Goal: Book appointment/travel/reservation

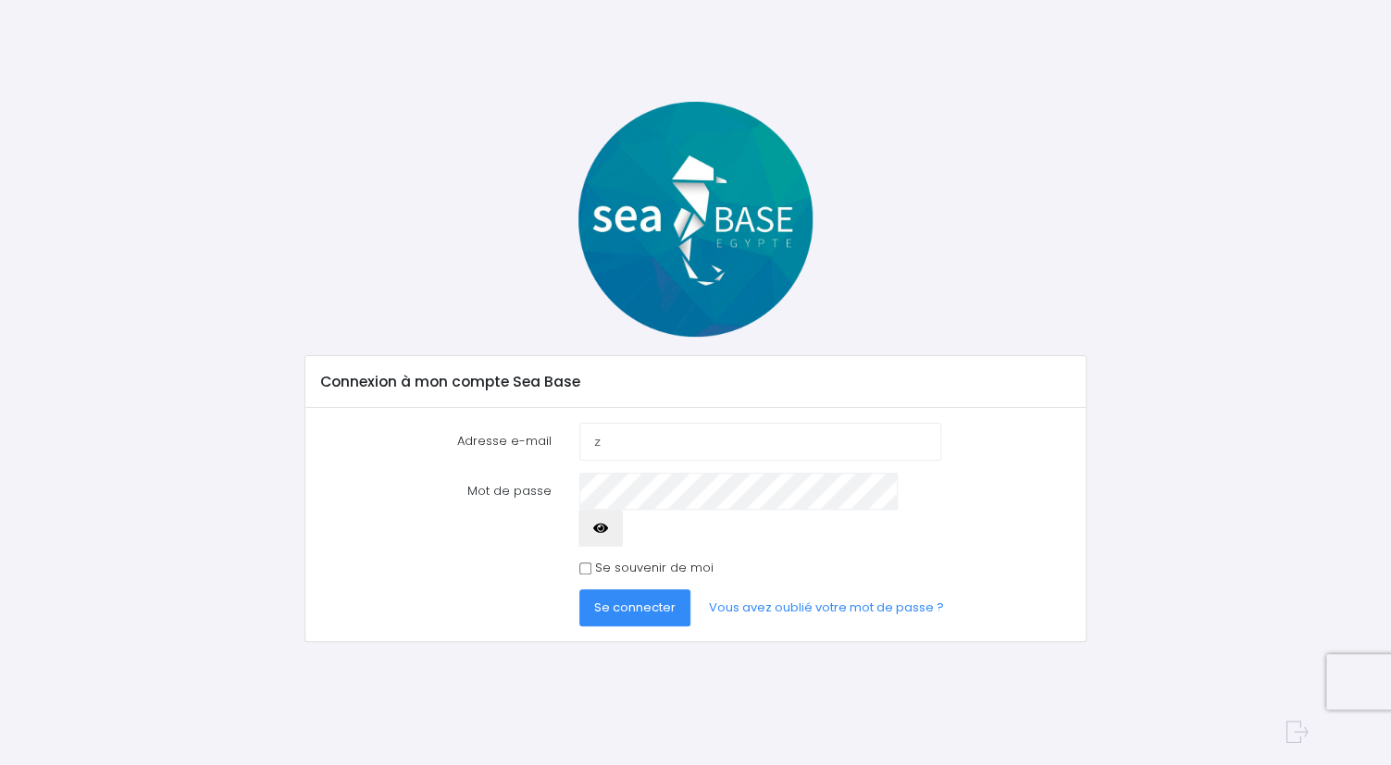
type input "zx"
type input "[EMAIL_ADDRESS][DOMAIN_NAME]"
click at [660, 599] on span "Se connecter" at bounding box center [634, 608] width 81 height 18
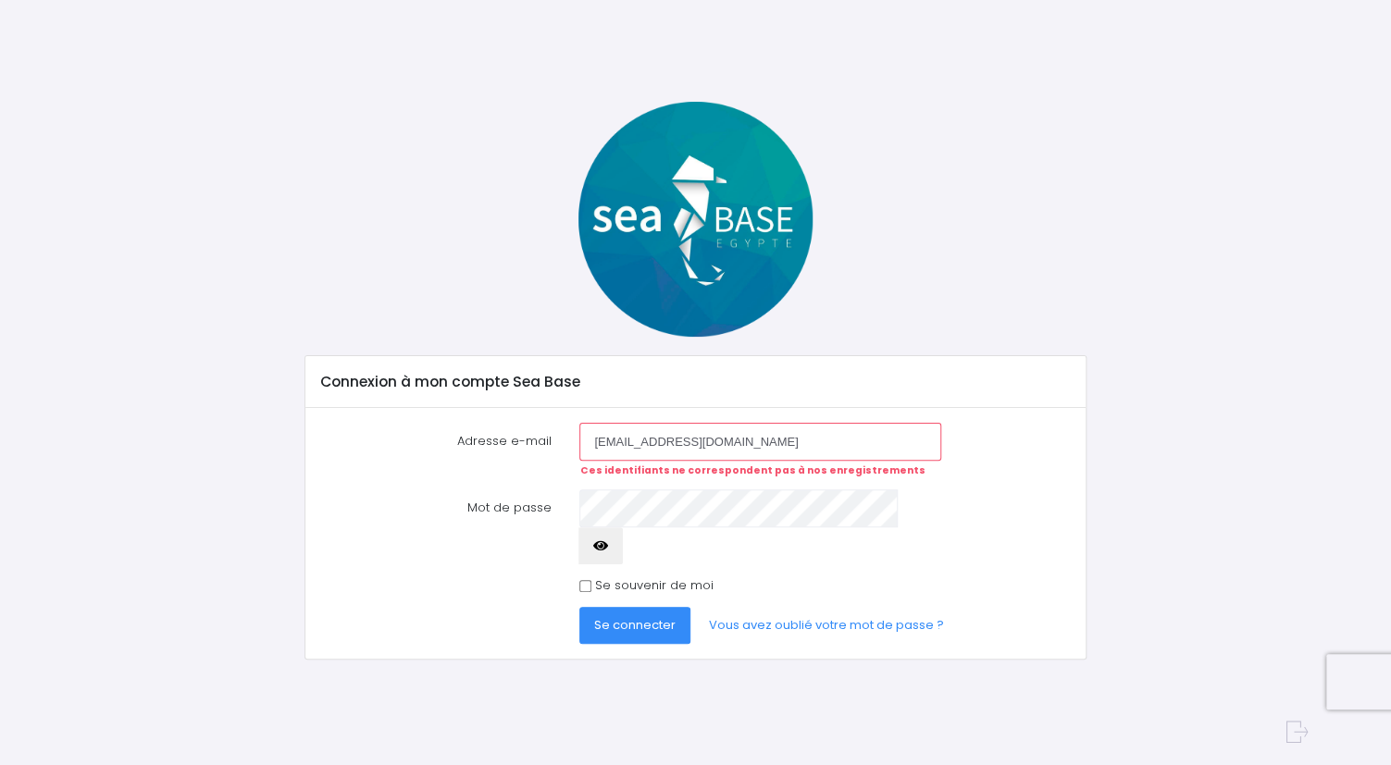
click at [668, 616] on span "Se connecter" at bounding box center [634, 625] width 81 height 18
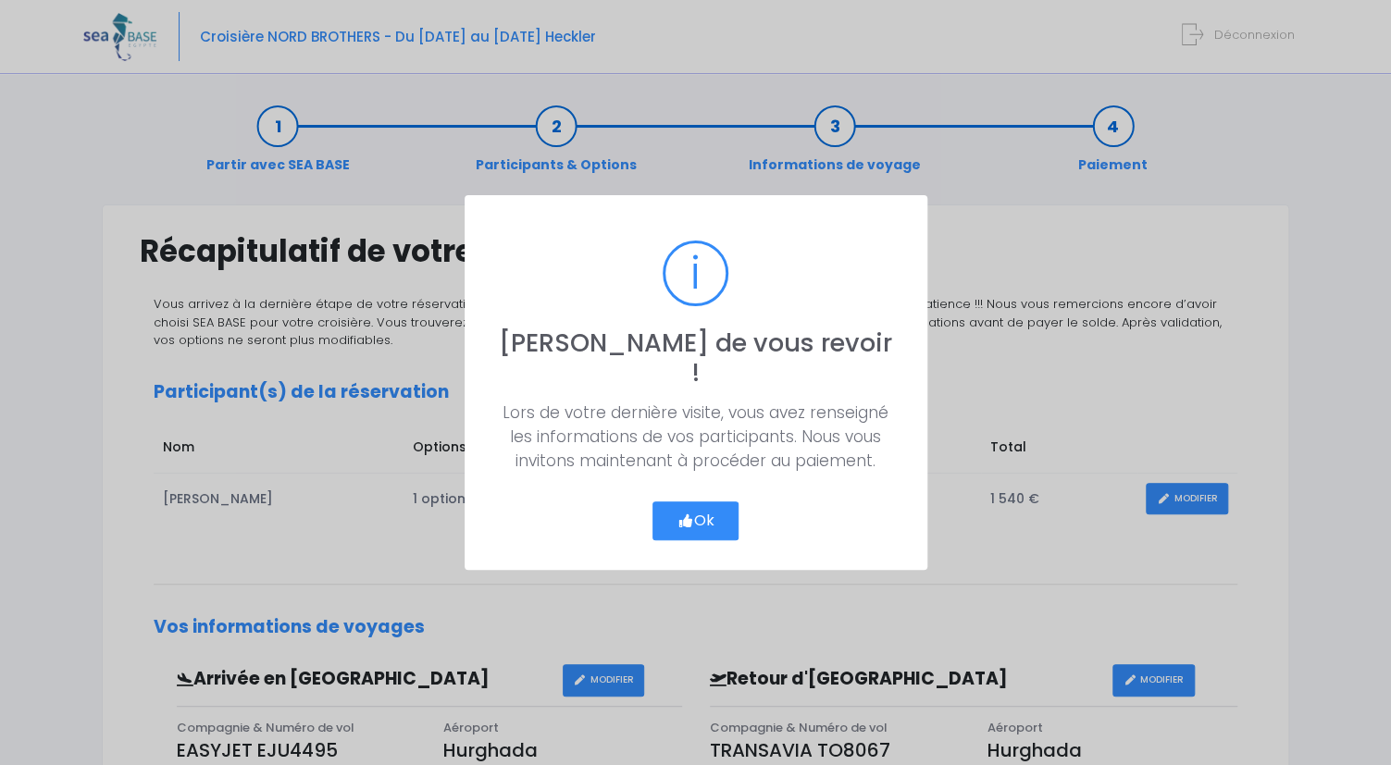
click at [700, 514] on button "Ok" at bounding box center [695, 520] width 87 height 39
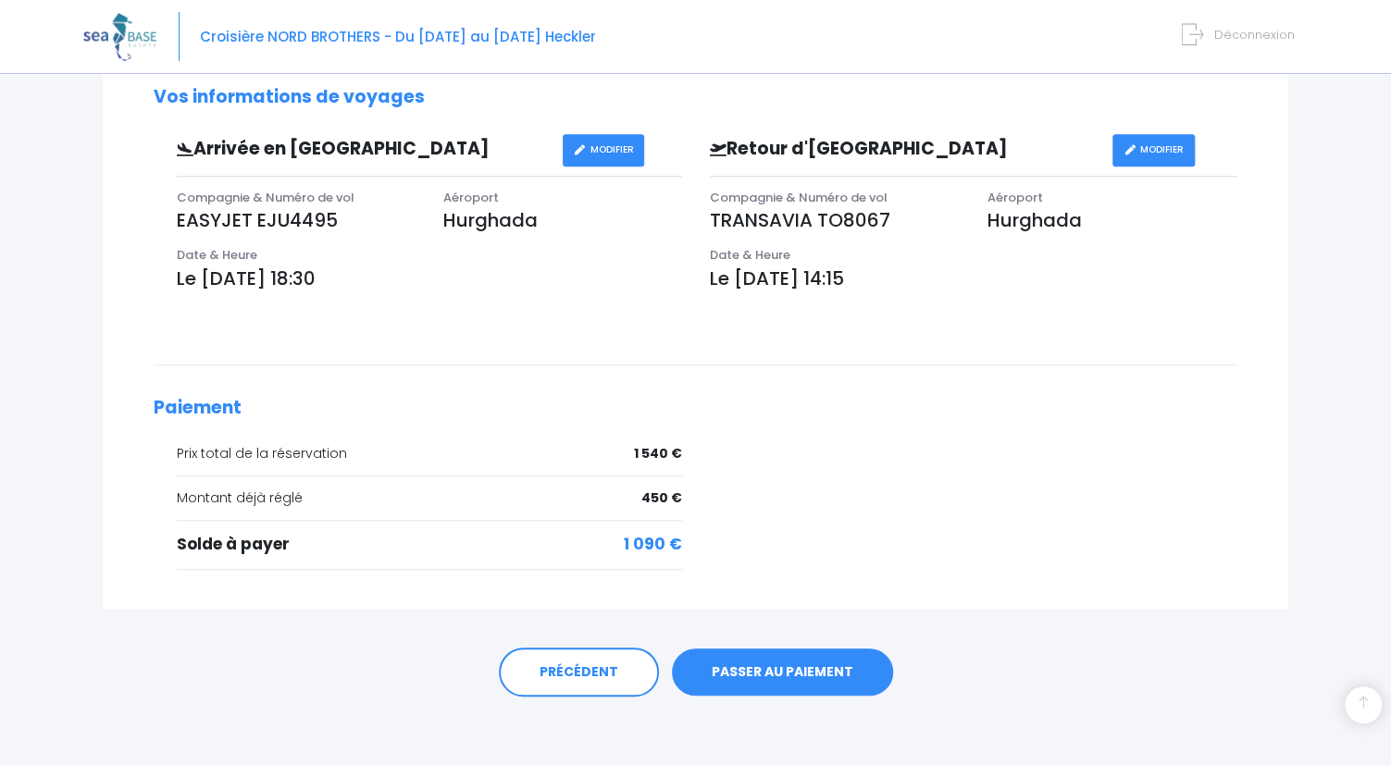
scroll to position [529, 0]
click at [778, 671] on link "PASSER AU PAIEMENT" at bounding box center [782, 674] width 221 height 48
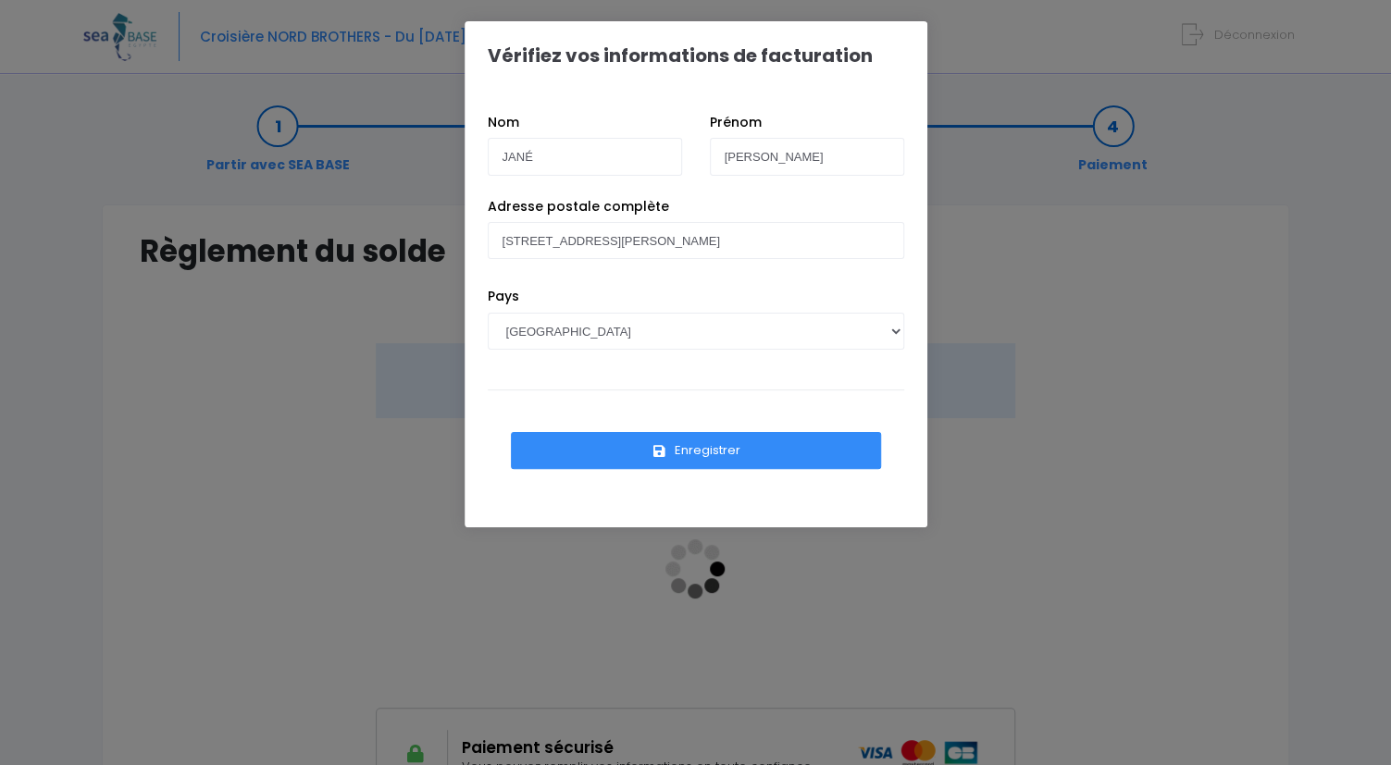
click at [739, 453] on button "Enregistrer" at bounding box center [696, 450] width 370 height 37
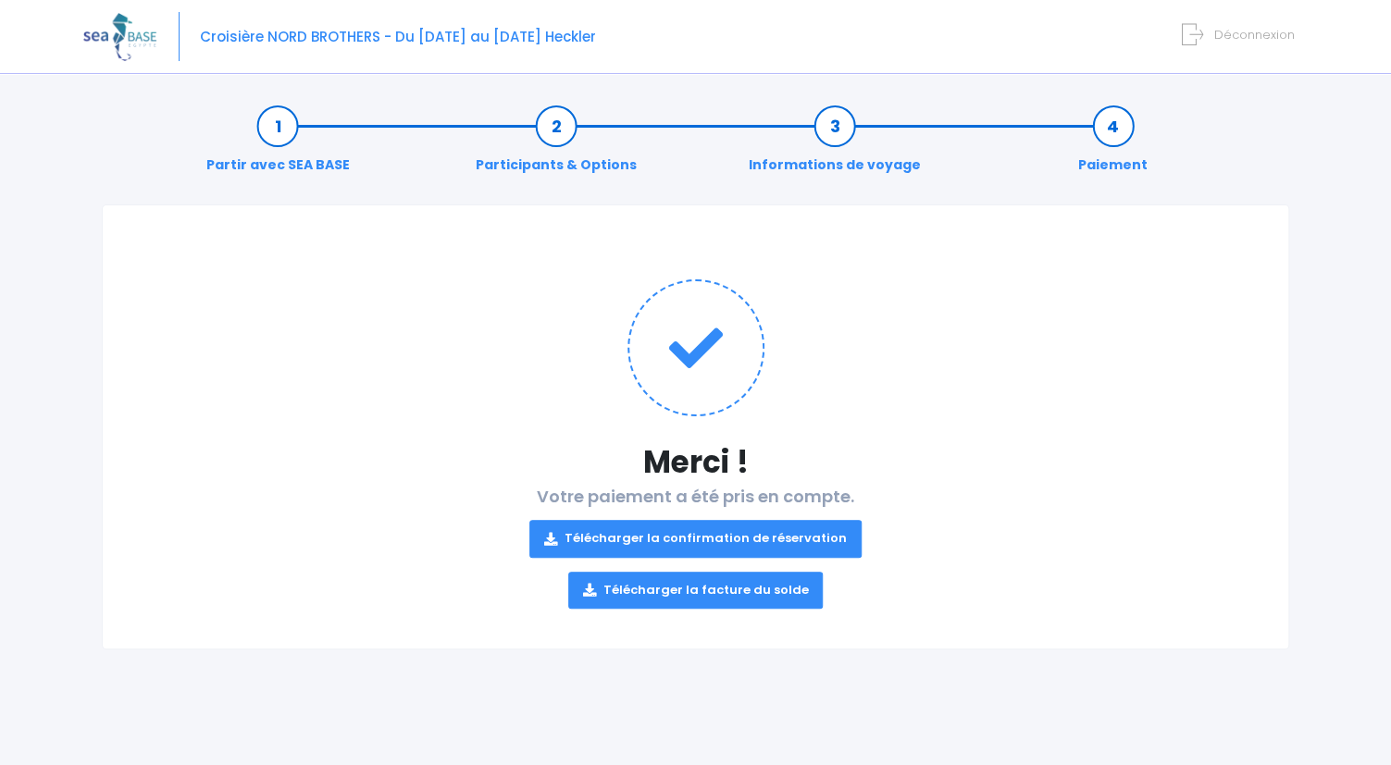
click at [720, 583] on link "Télécharger la facture du solde" at bounding box center [695, 590] width 255 height 37
click at [717, 537] on link "Télécharger la confirmation de réservation" at bounding box center [695, 538] width 332 height 37
click at [1214, 31] on form "Déconnexion" at bounding box center [1241, 30] width 105 height 21
click at [1191, 37] on icon at bounding box center [1192, 34] width 21 height 31
